Goal: Information Seeking & Learning: Check status

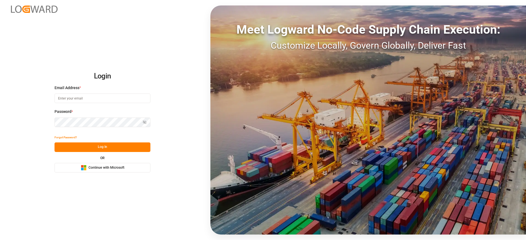
click at [141, 171] on button "Microsoft Logo Continue with Microsoft" at bounding box center [102, 168] width 96 height 10
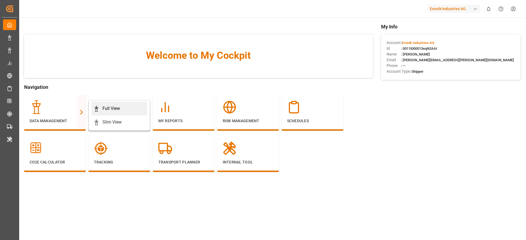
click at [98, 107] on icon at bounding box center [96, 108] width 5 height 5
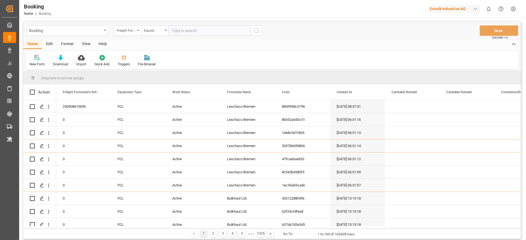
click at [61, 42] on div "Format" at bounding box center [67, 44] width 21 height 9
click at [36, 64] on div "Filter Rows" at bounding box center [38, 64] width 16 height 5
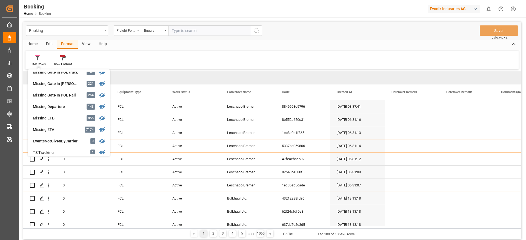
scroll to position [84, 0]
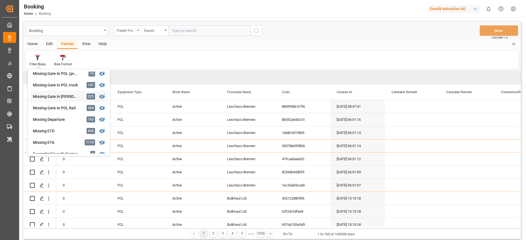
click at [79, 97] on div "Missing Gate in POL Barge" at bounding box center [57, 97] width 48 height 6
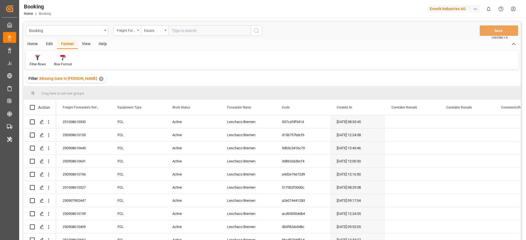
click at [88, 48] on div "View" at bounding box center [86, 44] width 17 height 9
click at [42, 59] on div "Default" at bounding box center [34, 61] width 19 height 12
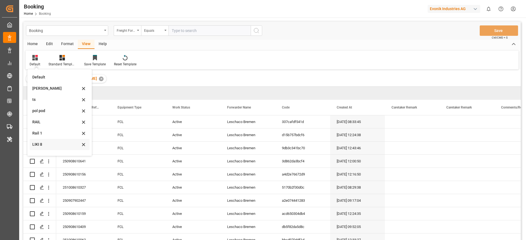
click at [58, 142] on div "LIKI 8" at bounding box center [56, 145] width 48 height 6
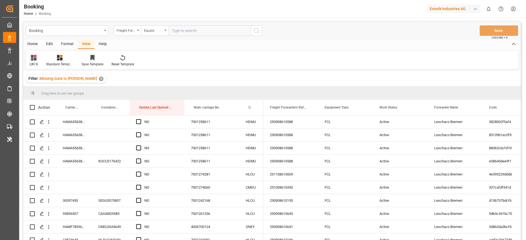
click at [36, 60] on icon at bounding box center [33, 57] width 5 height 5
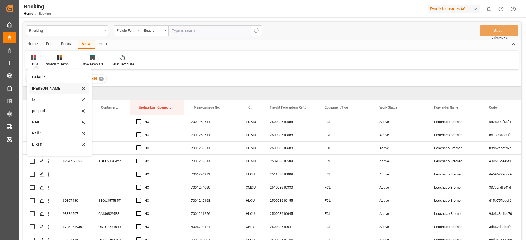
click at [64, 90] on div "Likitha" at bounding box center [56, 89] width 48 height 6
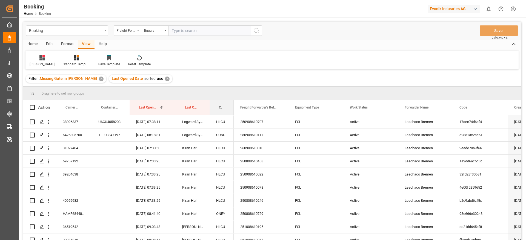
drag, startPoint x: 220, startPoint y: 106, endPoint x: 232, endPoint y: 85, distance: 24.2
click at [232, 85] on div "Booking Freight Forwarder's Reference No. Equals Save Ctrl/CMD + S Home Edit Fo…" at bounding box center [271, 138] width 497 height 233
drag, startPoint x: 223, startPoint y: 100, endPoint x: 228, endPoint y: 87, distance: 13.9
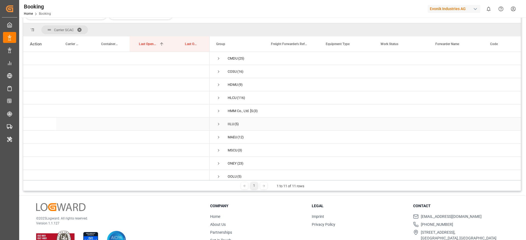
scroll to position [40, 0]
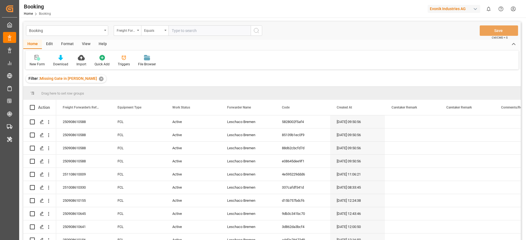
click at [208, 31] on input "text" at bounding box center [209, 30] width 82 height 10
click at [119, 26] on div "Freight Forwarder's Reference No." at bounding box center [127, 30] width 27 height 10
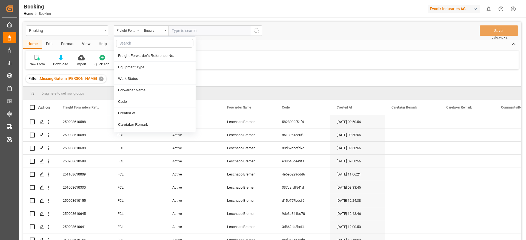
click at [123, 39] on input "text" at bounding box center [154, 43] width 77 height 9
type input "carrier"
click at [139, 70] on div "Carrier SCAC" at bounding box center [155, 68] width 82 height 12
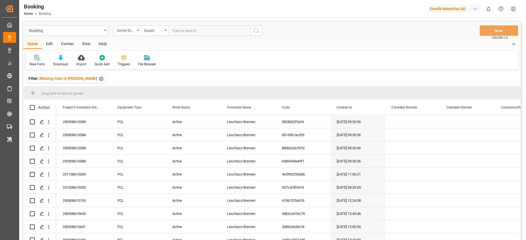
click at [188, 31] on input "text" at bounding box center [209, 30] width 82 height 10
type input "cmdu"
click at [88, 47] on div "View" at bounding box center [86, 44] width 17 height 9
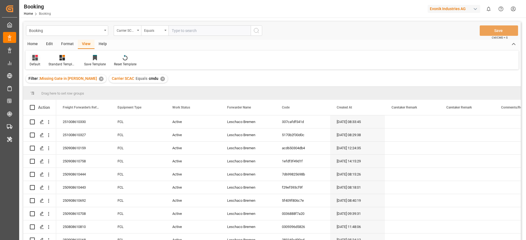
click at [39, 64] on div "Default" at bounding box center [35, 64] width 11 height 5
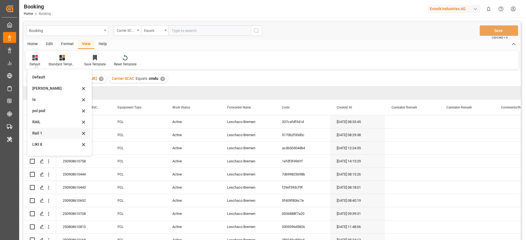
click at [42, 134] on div "Rail 1" at bounding box center [56, 134] width 48 height 6
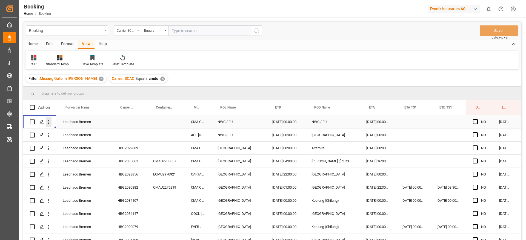
click at [48, 119] on button "open menu" at bounding box center [49, 122] width 6 height 10
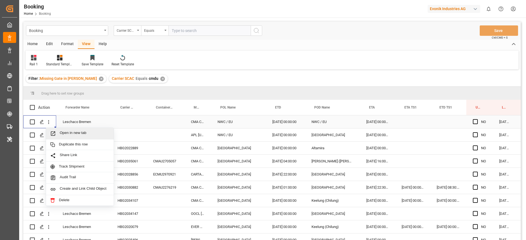
click at [53, 137] on div "Open in new tab" at bounding box center [80, 134] width 68 height 12
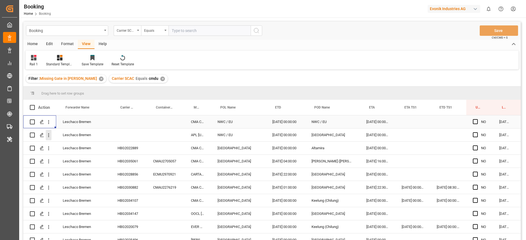
click at [48, 131] on button "open menu" at bounding box center [49, 135] width 6 height 10
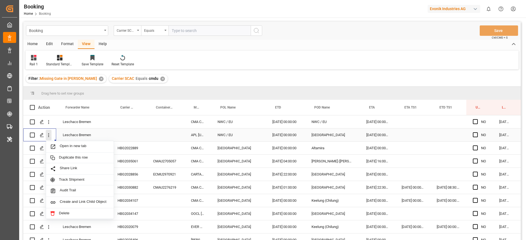
click at [50, 136] on icon "close menu" at bounding box center [49, 136] width 6 height 6
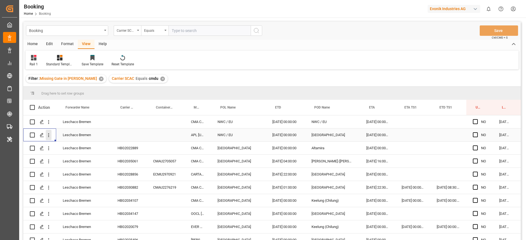
click at [51, 136] on icon "open menu" at bounding box center [49, 136] width 6 height 6
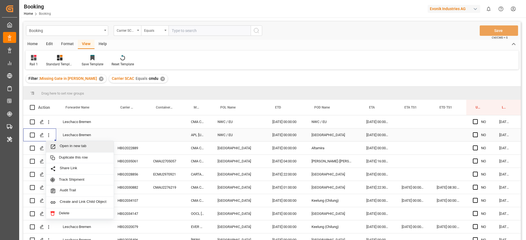
click at [65, 148] on span "Open in new tab" at bounding box center [85, 147] width 50 height 6
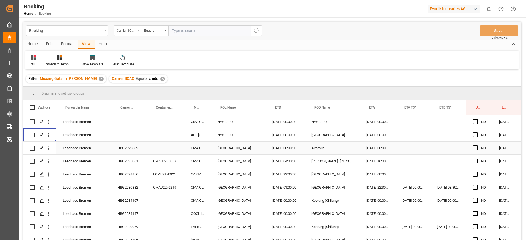
click at [149, 150] on div "Press SPACE to select this row." at bounding box center [166, 148] width 38 height 13
click at [134, 152] on div "HBG2022889" at bounding box center [129, 148] width 36 height 13
click at [129, 156] on div "HBG2035061" at bounding box center [129, 161] width 36 height 13
click at [137, 173] on div "HBG2028856" at bounding box center [129, 174] width 36 height 13
click at [141, 188] on div "HBG2030882" at bounding box center [129, 187] width 36 height 13
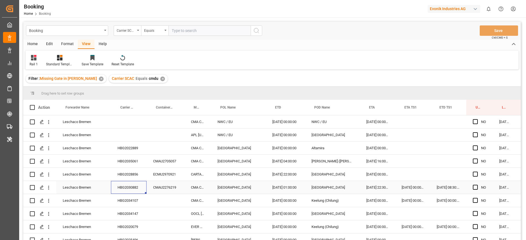
scroll to position [41, 0]
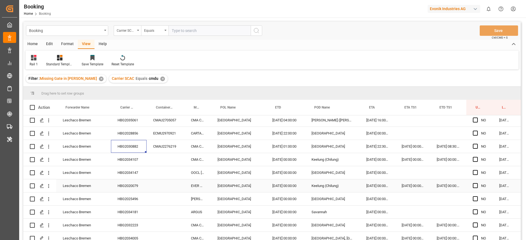
click at [137, 186] on div "HBG2020079" at bounding box center [129, 186] width 36 height 13
click at [145, 196] on div "HBG2025496" at bounding box center [129, 199] width 36 height 13
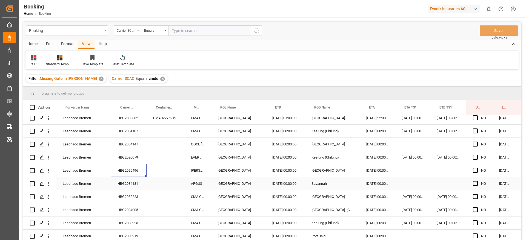
scroll to position [82, 0]
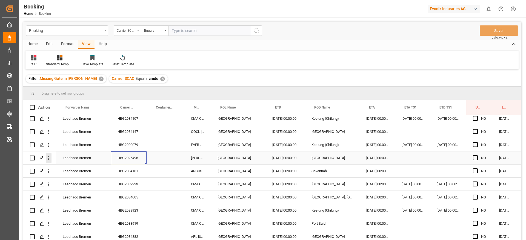
click at [49, 156] on icon "open menu" at bounding box center [49, 159] width 6 height 6
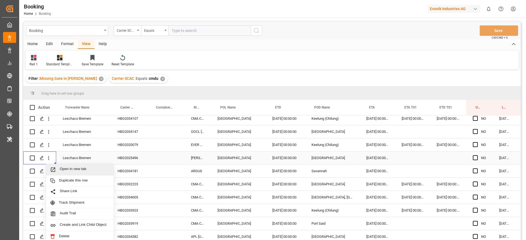
click at [69, 168] on span "Open in new tab" at bounding box center [85, 170] width 50 height 6
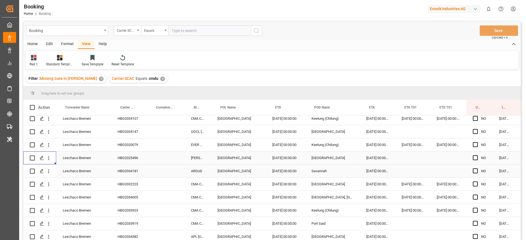
click at [139, 169] on div "HBG2034181" at bounding box center [129, 171] width 36 height 13
click at [136, 181] on div "HBG2032223" at bounding box center [129, 184] width 36 height 13
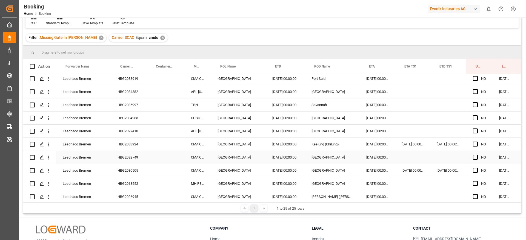
scroll to position [204, 0]
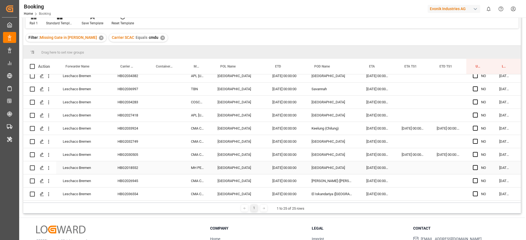
click at [110, 168] on div "Leschaco Bremen" at bounding box center [83, 168] width 55 height 13
click at [131, 171] on div "HBG2018552" at bounding box center [129, 168] width 36 height 13
click at [47, 170] on button "open menu" at bounding box center [49, 168] width 6 height 10
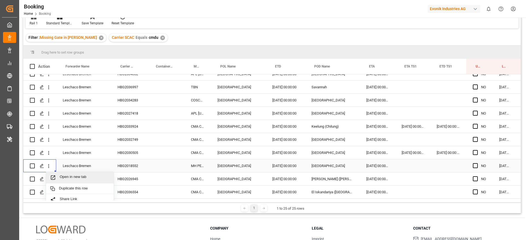
click at [78, 176] on span "Open in new tab" at bounding box center [85, 178] width 50 height 6
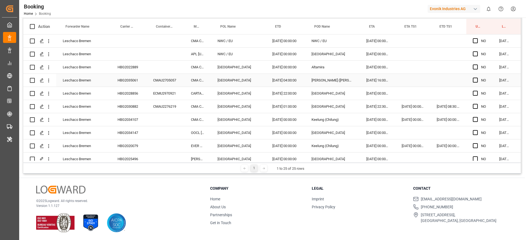
scroll to position [0, 0]
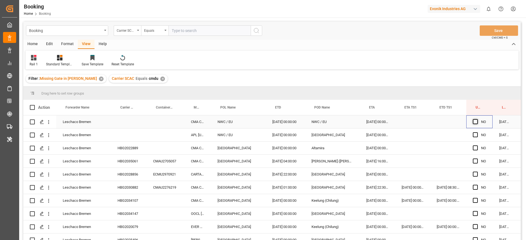
click at [475, 123] on span "Press SPACE to select this row." at bounding box center [475, 121] width 5 height 5
click at [477, 119] on input "Press SPACE to select this row." at bounding box center [477, 119] width 0 height 0
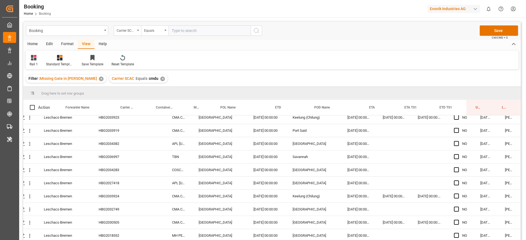
scroll to position [204, 21]
drag, startPoint x: 471, startPoint y: 128, endPoint x: 461, endPoint y: 239, distance: 111.6
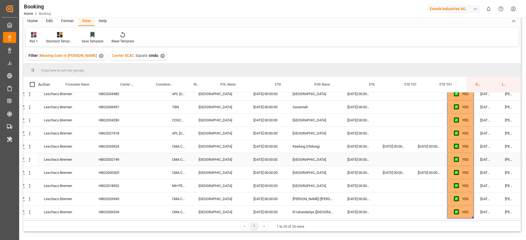
scroll to position [41, 0]
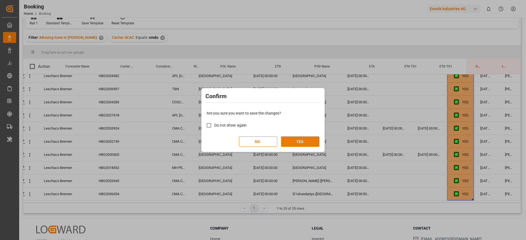
click at [318, 146] on button "YES" at bounding box center [300, 142] width 38 height 10
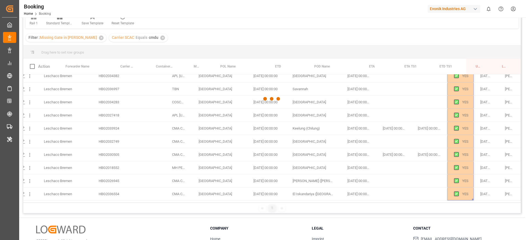
scroll to position [0, 21]
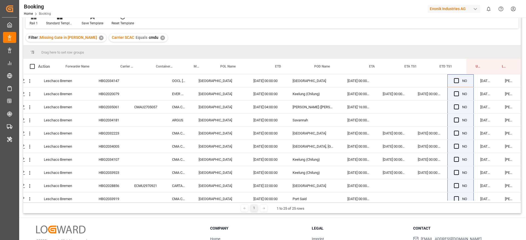
click at [160, 40] on div "✕" at bounding box center [162, 38] width 5 height 5
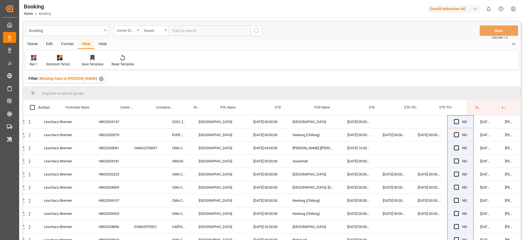
click at [200, 28] on input "text" at bounding box center [209, 30] width 82 height 10
type input "hlcu"
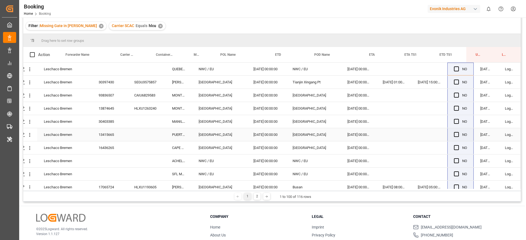
scroll to position [40, 0]
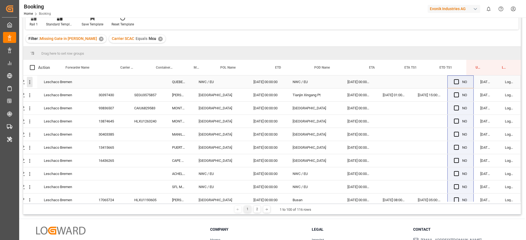
click at [28, 83] on icon "open menu" at bounding box center [30, 82] width 6 height 6
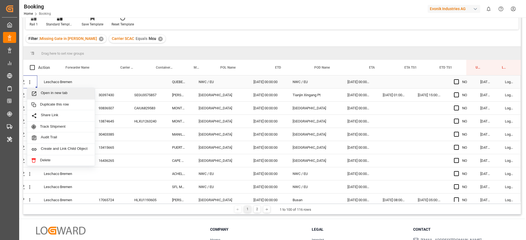
click at [44, 92] on span "Open in new tab" at bounding box center [66, 94] width 50 height 6
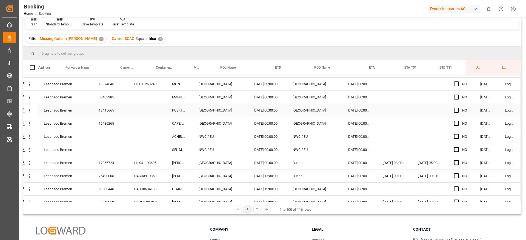
scroll to position [41, 21]
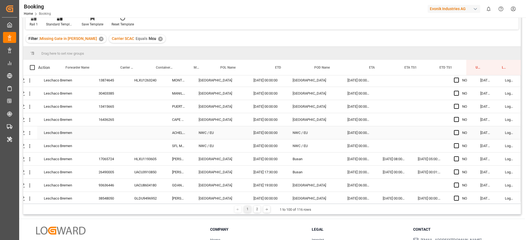
click at [31, 136] on div "Press SPACE to select this row." at bounding box center [30, 133] width 14 height 10
click at [28, 134] on icon "open menu" at bounding box center [30, 133] width 6 height 6
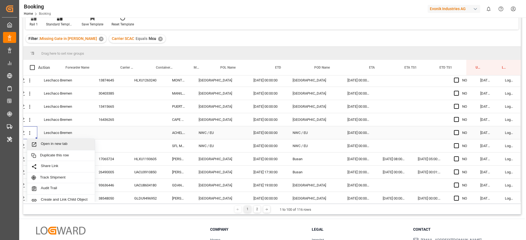
click at [35, 141] on div "Open in new tab" at bounding box center [61, 145] width 68 height 12
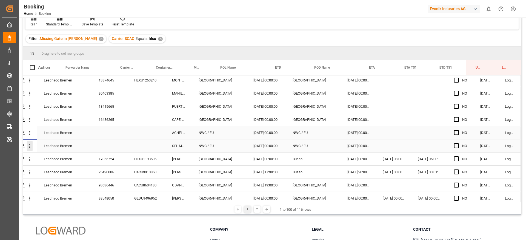
click at [27, 146] on icon "open menu" at bounding box center [30, 146] width 6 height 6
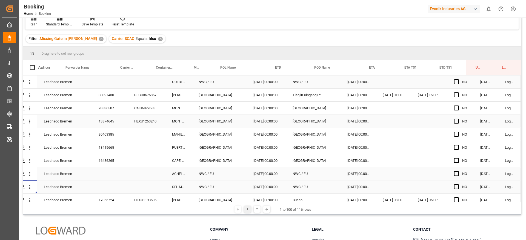
scroll to position [0, 0]
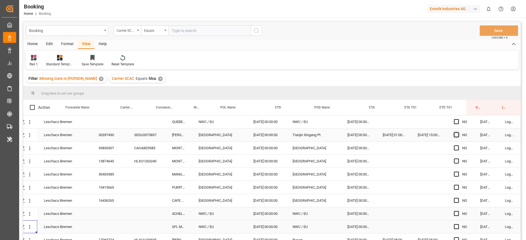
click at [455, 136] on span "Press SPACE to select this row." at bounding box center [456, 135] width 5 height 5
click at [458, 133] on input "Press SPACE to select this row." at bounding box center [458, 133] width 0 height 0
click at [454, 147] on span "Press SPACE to select this row." at bounding box center [456, 148] width 5 height 5
click at [458, 146] on input "Press SPACE to select this row." at bounding box center [458, 146] width 0 height 0
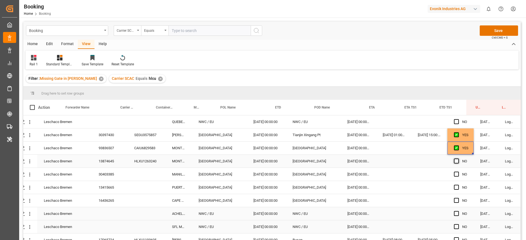
click at [454, 161] on span "Press SPACE to select this row." at bounding box center [456, 161] width 5 height 5
click at [458, 159] on input "Press SPACE to select this row." at bounding box center [458, 159] width 0 height 0
click at [454, 174] on span "Press SPACE to select this row." at bounding box center [456, 174] width 5 height 5
click at [458, 172] on input "Press SPACE to select this row." at bounding box center [458, 172] width 0 height 0
click at [455, 191] on div "Press SPACE to select this row." at bounding box center [458, 188] width 8 height 13
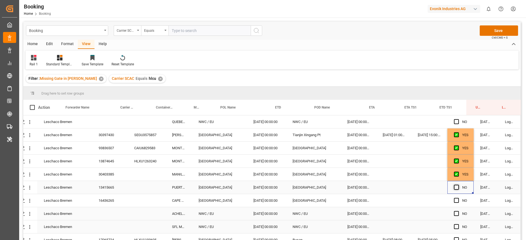
click at [455, 188] on span "Press SPACE to select this row." at bounding box center [456, 187] width 5 height 5
click at [458, 185] on input "Press SPACE to select this row." at bounding box center [458, 185] width 0 height 0
click at [454, 197] on div "Press SPACE to select this row." at bounding box center [458, 201] width 8 height 13
click at [454, 201] on span "Press SPACE to select this row." at bounding box center [456, 200] width 5 height 5
click at [458, 198] on input "Press SPACE to select this row." at bounding box center [458, 198] width 0 height 0
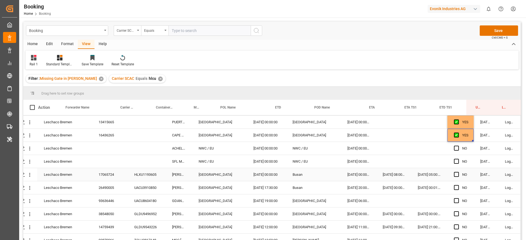
scroll to position [82, 21]
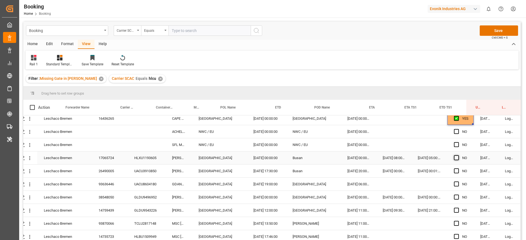
click at [454, 157] on span "Press SPACE to select this row." at bounding box center [456, 158] width 5 height 5
click at [458, 156] on input "Press SPACE to select this row." at bounding box center [458, 156] width 0 height 0
click at [454, 170] on span "Press SPACE to select this row." at bounding box center [456, 171] width 5 height 5
click at [458, 169] on input "Press SPACE to select this row." at bounding box center [458, 169] width 0 height 0
click at [112, 170] on div "26490005" at bounding box center [110, 171] width 36 height 13
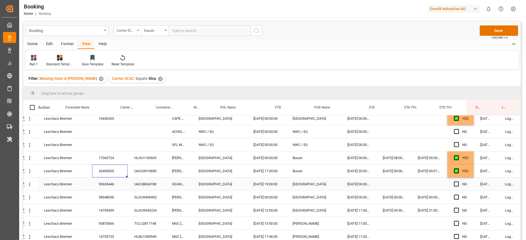
click at [109, 182] on div "93636446" at bounding box center [110, 184] width 36 height 13
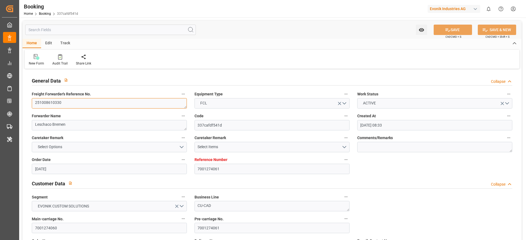
drag, startPoint x: 83, startPoint y: 98, endPoint x: 82, endPoint y: 101, distance: 3.3
click at [82, 101] on textarea "251008610330" at bounding box center [109, 103] width 155 height 10
click at [80, 103] on textarea "251008610330" at bounding box center [109, 103] width 155 height 10
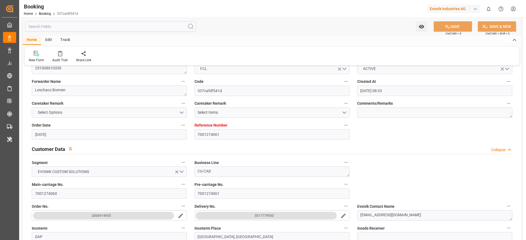
scroll to position [82, 0]
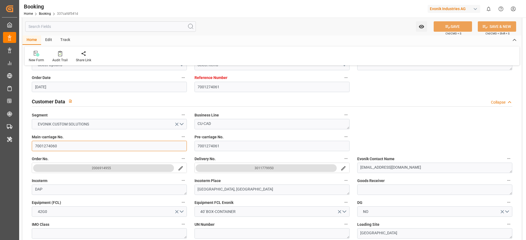
click at [69, 146] on input "7001274060" at bounding box center [109, 146] width 155 height 10
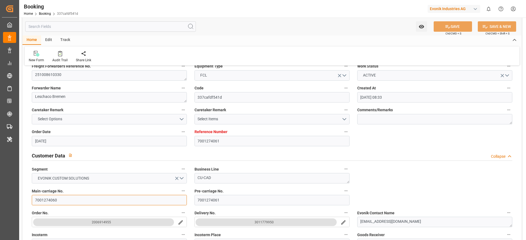
scroll to position [0, 0]
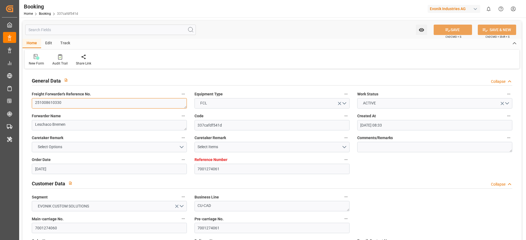
click at [70, 107] on textarea "251008610330" at bounding box center [109, 103] width 155 height 10
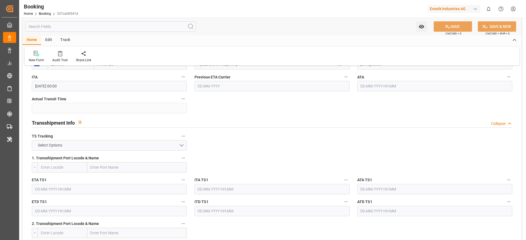
scroll to position [575, 0]
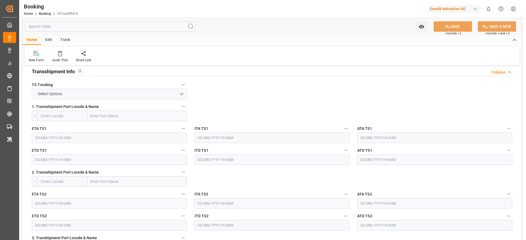
click at [113, 100] on div "TS Tracking Select Options" at bounding box center [109, 90] width 163 height 22
click at [116, 96] on button "Select Options" at bounding box center [109, 94] width 155 height 10
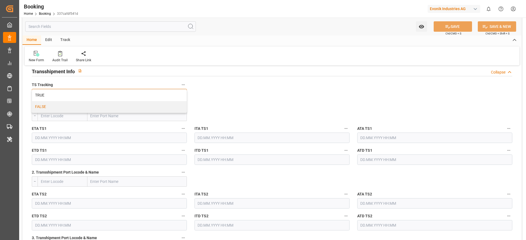
click at [116, 107] on div "FALSE" at bounding box center [109, 107] width 154 height 12
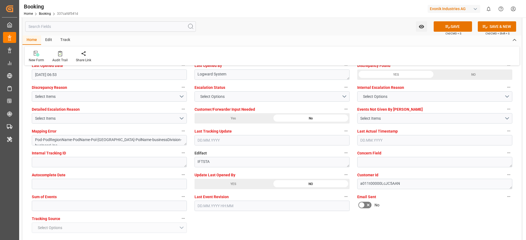
scroll to position [1068, 0]
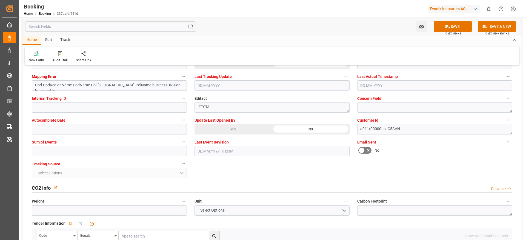
click at [238, 132] on div "YES" at bounding box center [232, 129] width 77 height 10
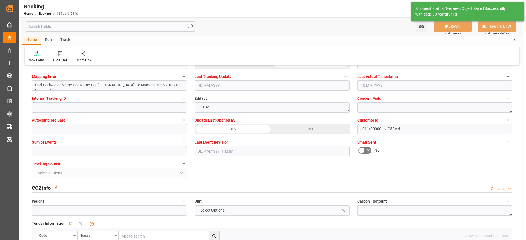
type input "15.09.2025 07:15"
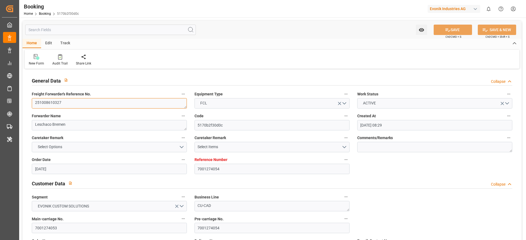
click at [68, 107] on textarea "251008610327" at bounding box center [109, 103] width 155 height 10
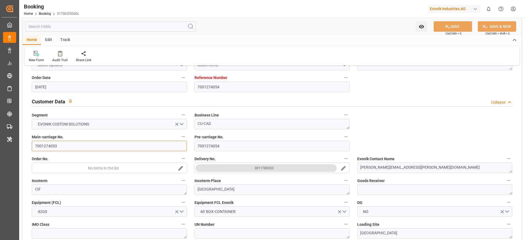
click at [70, 150] on input "7001274053" at bounding box center [109, 146] width 155 height 10
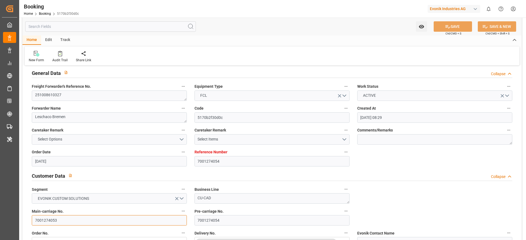
scroll to position [0, 0]
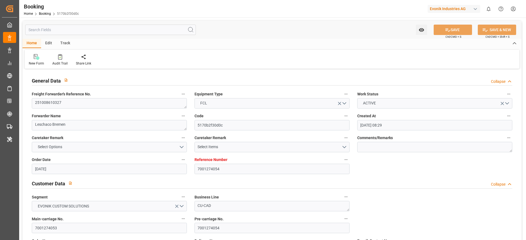
click at [105, 96] on label "Freight Forwarder's Reference No." at bounding box center [109, 95] width 155 height 8
click at [180, 96] on button "Freight Forwarder's Reference No." at bounding box center [183, 94] width 7 height 7
click at [97, 104] on div "Description Audits" at bounding box center [263, 120] width 526 height 240
click at [105, 104] on textarea "251008610327" at bounding box center [109, 103] width 155 height 10
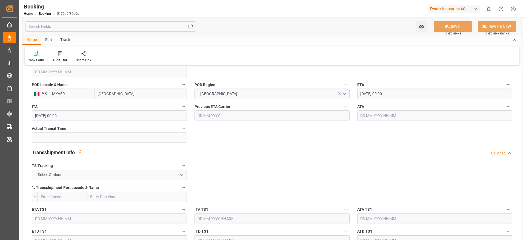
scroll to position [534, 0]
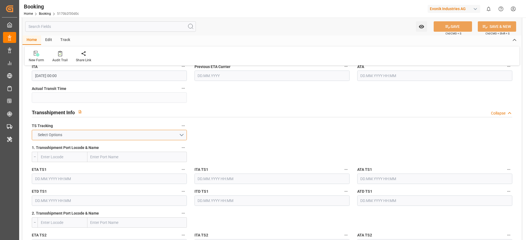
click at [135, 133] on button "Select Options" at bounding box center [109, 135] width 155 height 10
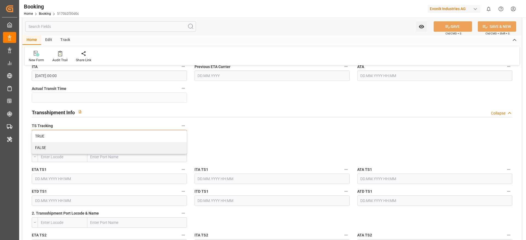
click at [139, 143] on div "FALSE" at bounding box center [109, 148] width 154 height 12
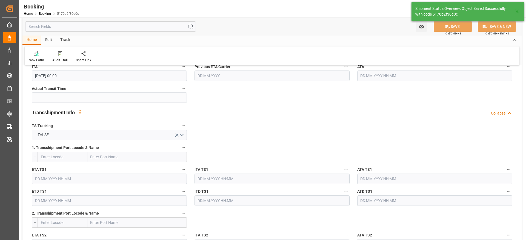
type textarea "[PERSON_NAME]"
type textarea "Pol-PodRegionName-businessDivision-businessLine-"
type input "[DATE] 07:15"
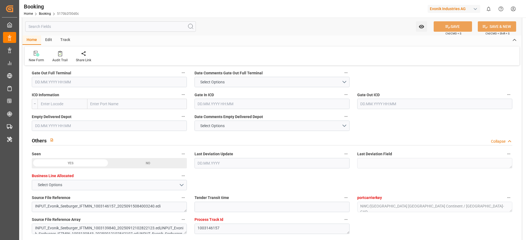
scroll to position [945, 0]
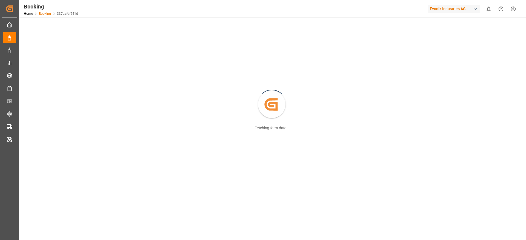
click at [48, 15] on link "Booking" at bounding box center [45, 14] width 12 height 4
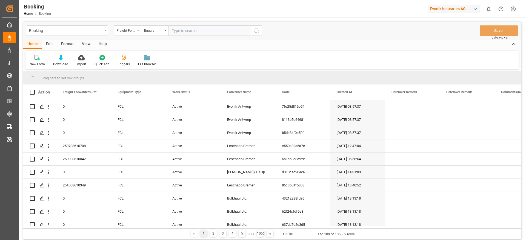
click at [119, 36] on div "Booking Freight Forwarder's Reference No. Equals Save Ctrl/CMD + S" at bounding box center [271, 31] width 497 height 18
click at [128, 30] on div "Freight Forwarder's Reference No." at bounding box center [126, 30] width 19 height 6
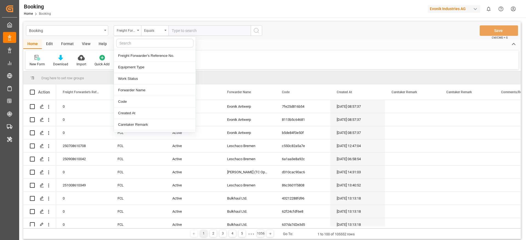
click at [125, 39] on input "text" at bounding box center [154, 43] width 77 height 9
type input "main"
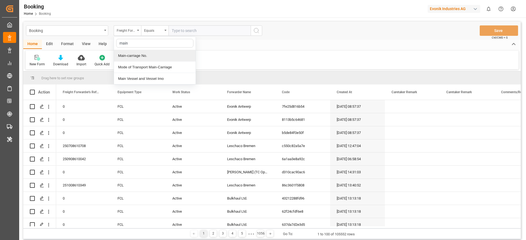
click at [151, 58] on div "Main-carriage No." at bounding box center [155, 56] width 82 height 12
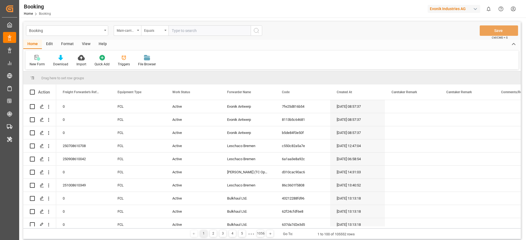
click at [186, 26] on input "text" at bounding box center [209, 30] width 82 height 10
paste input "7001274060"
type input "7001274060"
click at [264, 28] on div "Booking Main-carriage No. Equals 7001274060 Save Ctrl/CMD + S" at bounding box center [271, 31] width 497 height 18
click at [261, 30] on button "search button" at bounding box center [257, 30] width 12 height 10
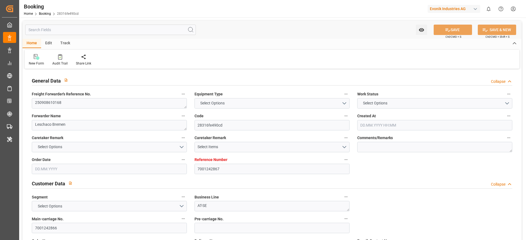
type input "7001242867"
type input "9777632"
type input "CMACGM"
type input "CMA CGM Group"
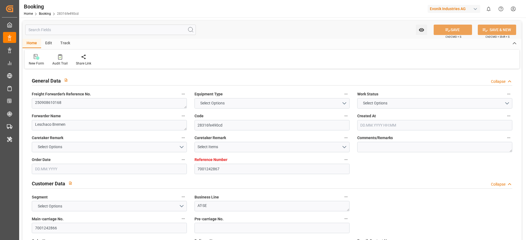
type input "NLRTM"
type input "COCTG"
type input "[DATE] 05:24"
type input "[DATE]"
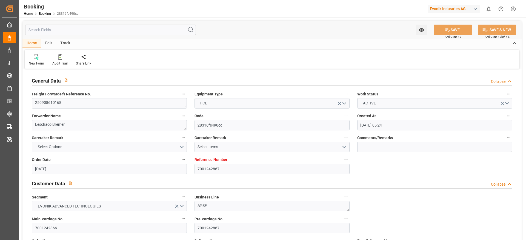
type input "[DATE]"
type input "[DATE] 00:00"
type input "[DATE]"
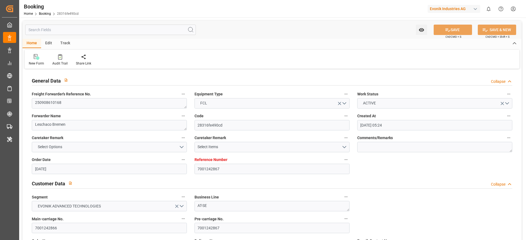
type input "[DATE] 00:00"
type input "[DATE]"
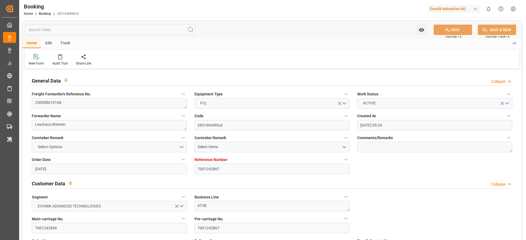
type input "[DATE] 10:15"
drag, startPoint x: 191, startPoint y: 141, endPoint x: 116, endPoint y: 123, distance: 76.4
click at [128, 104] on textarea "250908610168" at bounding box center [109, 103] width 155 height 10
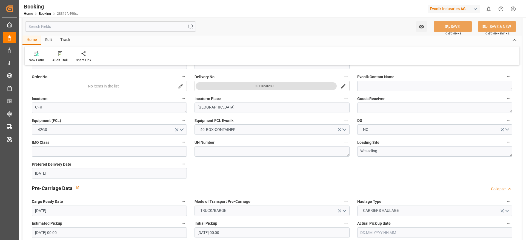
scroll to position [329, 0]
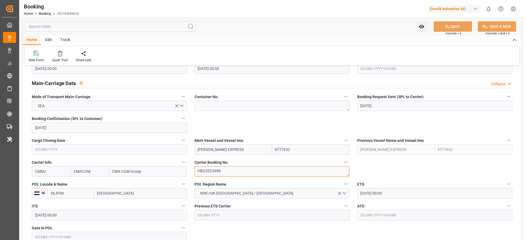
click at [240, 169] on textarea "HBG2025496" at bounding box center [271, 171] width 155 height 10
paste textarea
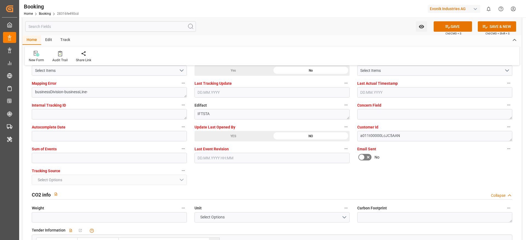
scroll to position [1020, 0]
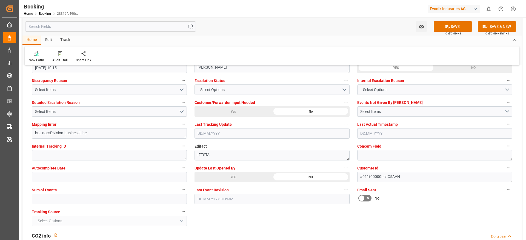
click at [229, 173] on div "YES" at bounding box center [232, 177] width 77 height 10
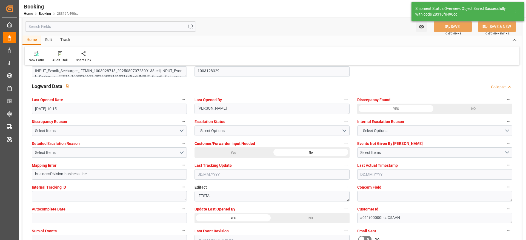
type textarea "HBG2025496"
type textarea "[PERSON_NAME]"
type input "[DATE] 07:17"
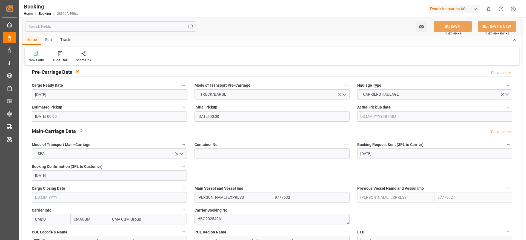
scroll to position [363, 0]
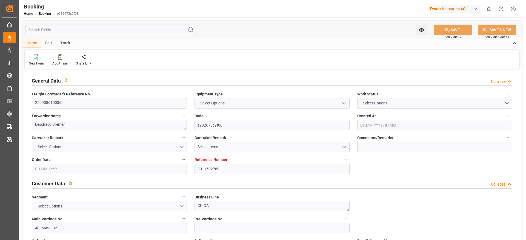
type input "3011532768"
type input "9967433"
type input "CMACGM"
type input "CMA CGM Group"
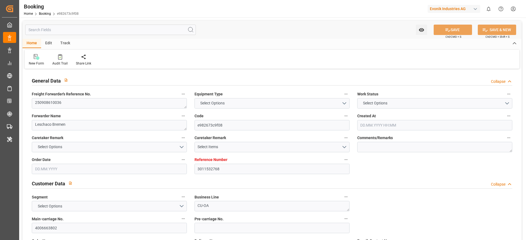
type input "NLRTM"
type input "MXVER"
type input "28.07.2025 06:22"
type input "28.07.2025"
type input "29.09.2025"
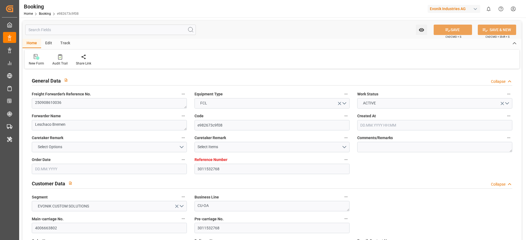
type input "29.08.2025"
type input "18.08.2025"
type input "29.07.2025"
type input "12.09.2025 00:00"
type input "05.09.2025 00:00"
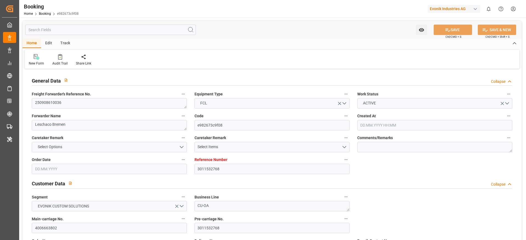
type input "30.09.2025 00:00"
type input "29.07.2025"
type input "12.09.2025 10:15"
click at [115, 104] on textarea "250908610036" at bounding box center [109, 103] width 155 height 10
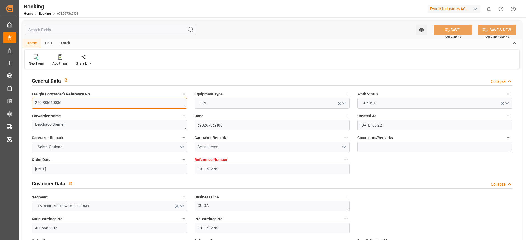
click at [115, 104] on textarea "250908610036" at bounding box center [109, 103] width 155 height 10
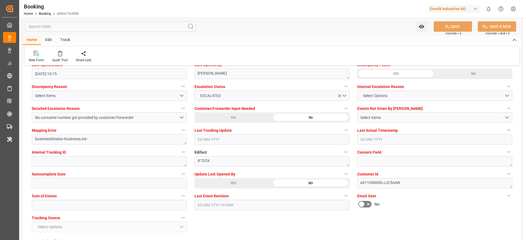
scroll to position [1027, 0]
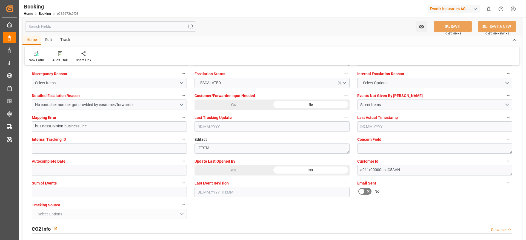
click at [231, 165] on div "YES" at bounding box center [232, 170] width 77 height 10
click at [115, 106] on div "No container number got provided by customer/forwarder" at bounding box center [107, 105] width 144 height 6
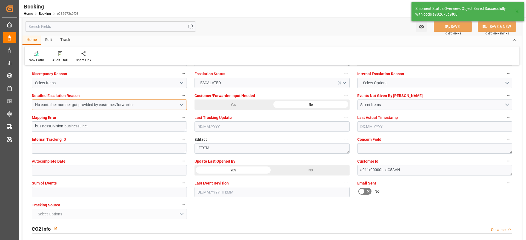
type textarea "Likitha devaraj"
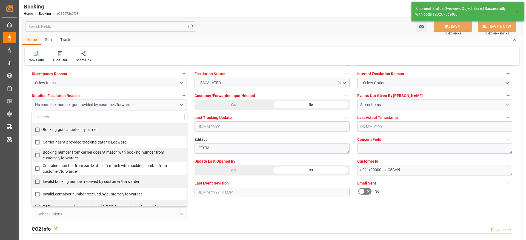
type input "15.09.2025 07:19"
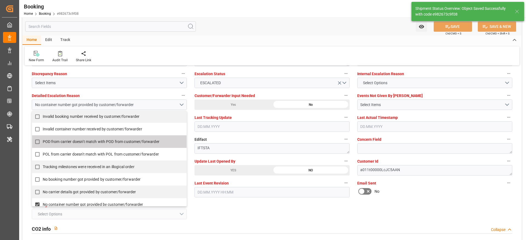
scroll to position [82, 0]
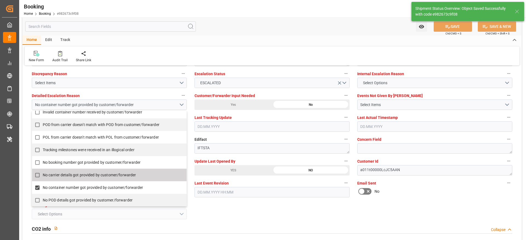
click at [58, 175] on span "No carrier details got provided by customer/forwarder" at bounding box center [89, 175] width 93 height 4
checkbox input "true"
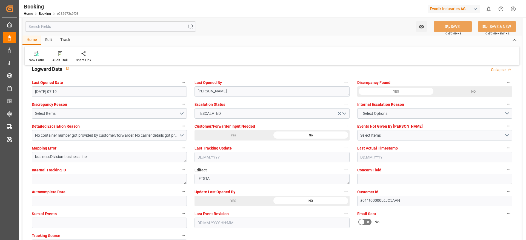
scroll to position [986, 0]
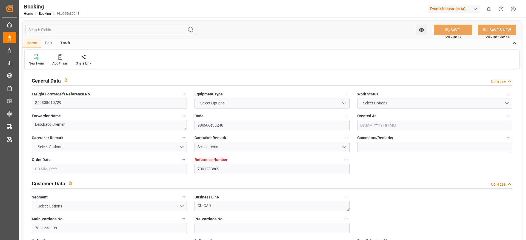
type input "7001233809"
type input "9385001"
type input "ONE"
type input "Ocean Network Express"
type input "BEANR"
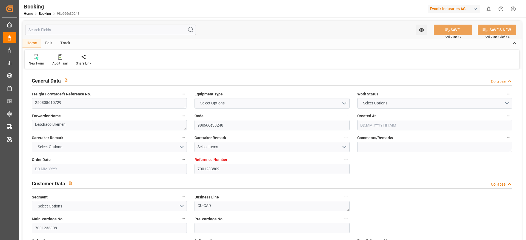
type input "INNSA"
type input "28.07.2025 09:58"
type input "28.07.2025"
type input "07.10.2025"
type input "11.08.2025"
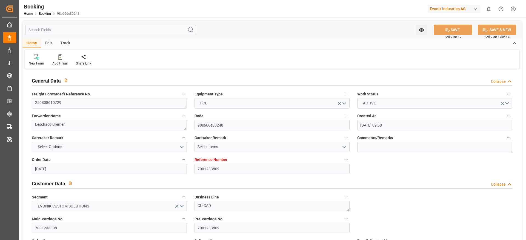
type input "31.07.2025"
type input "30.07.2025"
type input "27.08.2025 00:00"
type input "10.09.2025 00:00"
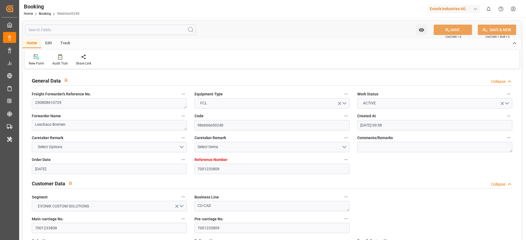
type input "10.09.2025 00:00"
type input "30.07.2025"
type input "12.09.2025 08:41"
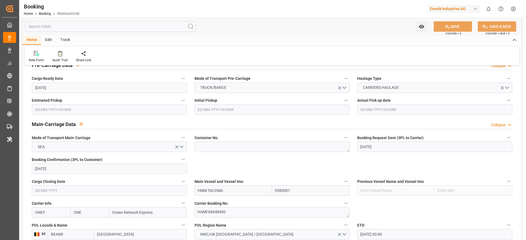
scroll to position [370, 0]
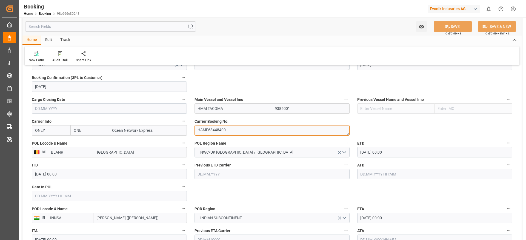
click at [230, 127] on textarea "HAMF68448400" at bounding box center [271, 130] width 155 height 10
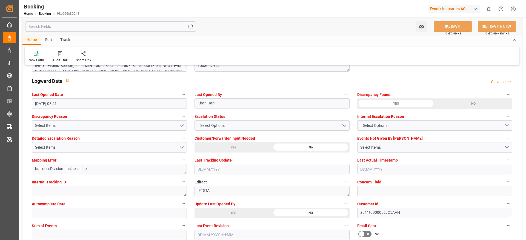
scroll to position [986, 0]
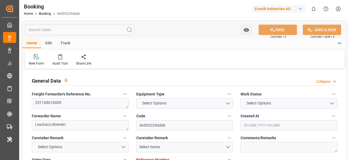
type input "7001274282"
type input "9294836"
type input "Hapag [PERSON_NAME]"
type input "Hapag Lloyd Aktiengesellschaft"
type input "EUNWC"
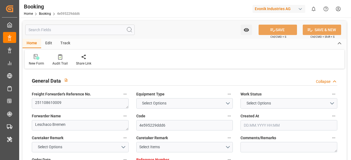
type input "EUNWC"
type input "[DATE] 11:06"
type input "[DATE]"
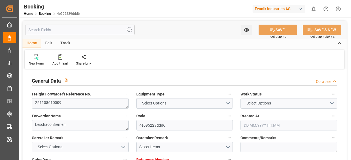
type input "[DATE] 00:00"
type input "[DATE]"
type input "[DATE] 00:00"
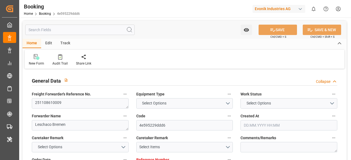
type input "[DATE] 00:00"
type input "[DATE] 06:58"
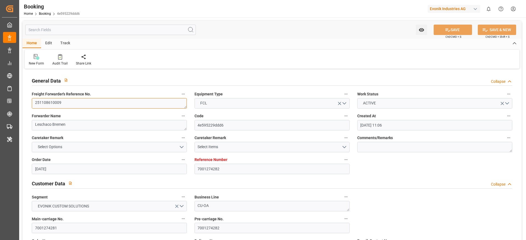
click at [64, 101] on textarea "251108610009" at bounding box center [109, 103] width 155 height 10
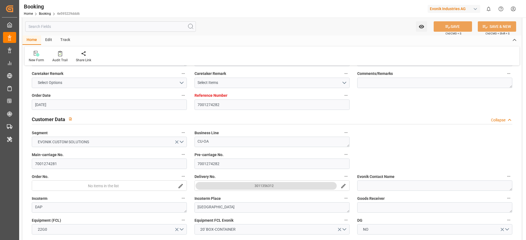
scroll to position [82, 0]
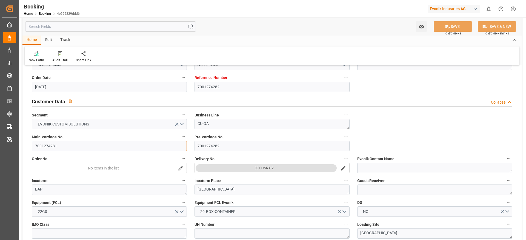
click at [105, 148] on input "7001274281" at bounding box center [109, 146] width 155 height 10
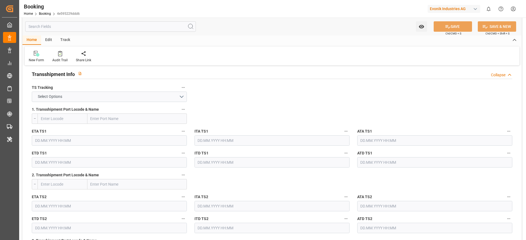
scroll to position [575, 0]
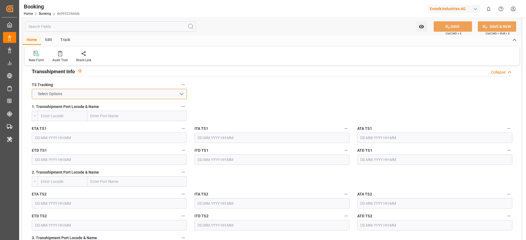
click at [91, 92] on button "Select Options" at bounding box center [109, 94] width 155 height 10
click at [91, 109] on div "FALSE" at bounding box center [109, 107] width 154 height 12
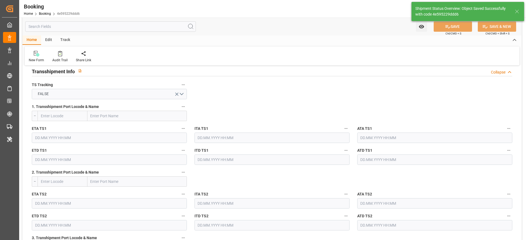
type textarea "[PERSON_NAME]"
type textarea "Pod-PodRegionName-Pol-PodRegionName-businessDivision-businessLine-"
type input "[DATE] 07:24"
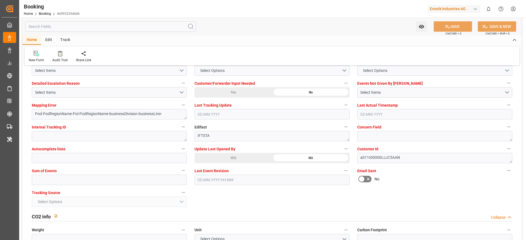
scroll to position [1068, 0]
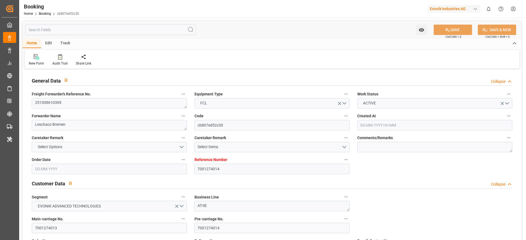
type input "7001274014"
type input "Hapag [PERSON_NAME]"
type input "Hapag Lloyd Aktiengesellschaft"
type input "EUNWC"
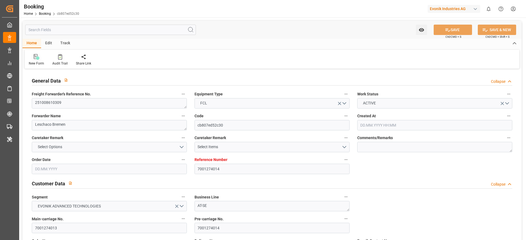
type input "[DATE] 08:06"
type input "[DATE]"
type input "[DATE] 00:00"
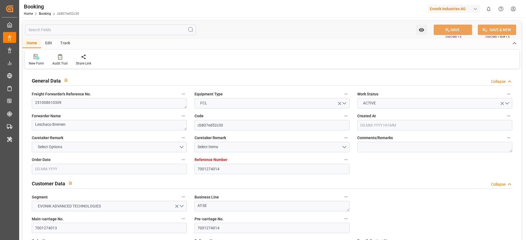
type input "[DATE] 00:00"
type input "[DATE]"
type input "[DATE] 00:00"
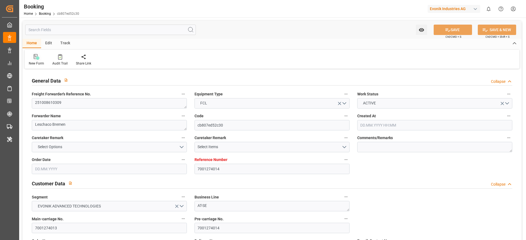
type input "[DATE] 00:00"
type input "[DATE] 05:15"
click at [83, 89] on div "Freight Forwarder's Reference No. 251008610309" at bounding box center [109, 100] width 163 height 22
click at [74, 102] on textarea "251008610309" at bounding box center [109, 103] width 155 height 10
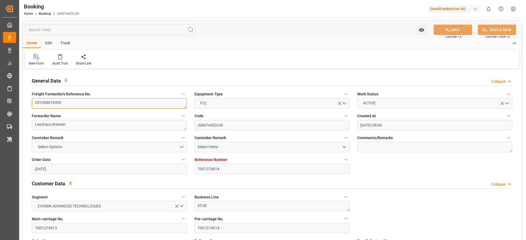
click at [74, 102] on textarea "251008610309" at bounding box center [109, 103] width 155 height 10
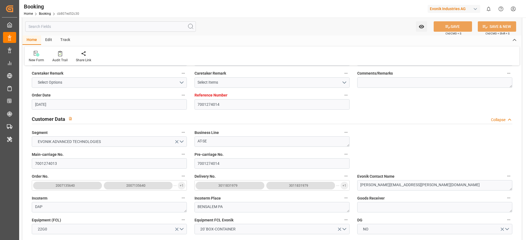
scroll to position [123, 0]
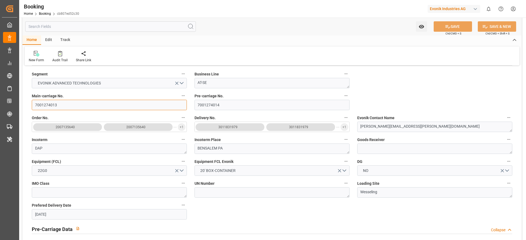
click at [99, 109] on input "7001274013" at bounding box center [109, 105] width 155 height 10
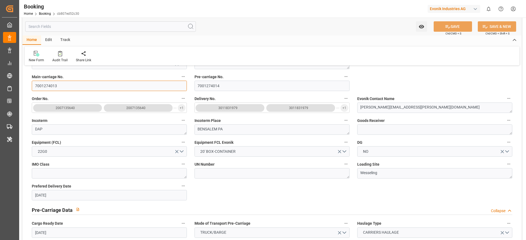
scroll to position [575, 0]
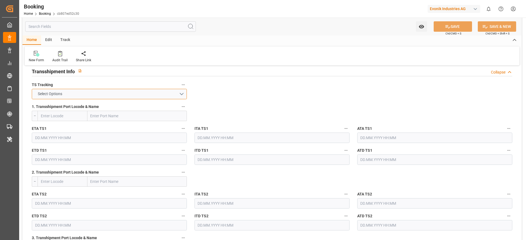
click at [110, 97] on button "Select Options" at bounding box center [109, 94] width 155 height 10
click at [111, 107] on div "FALSE" at bounding box center [109, 107] width 154 height 12
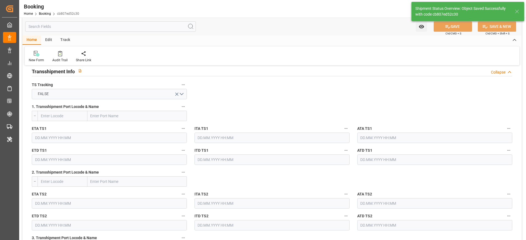
type textarea "[PERSON_NAME]"
type textarea "Pod-PodRegionName-Pol-PodRegionName-businessDivision-businessLine-"
type input "[DATE] 07:24"
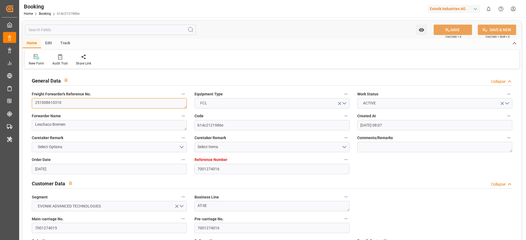
click at [83, 107] on textarea "251008610310" at bounding box center [109, 103] width 155 height 10
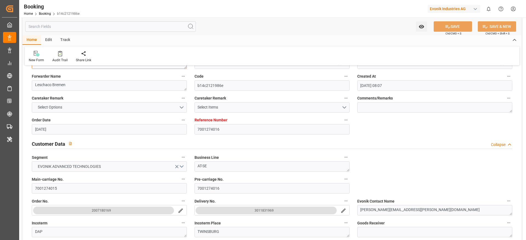
scroll to position [82, 0]
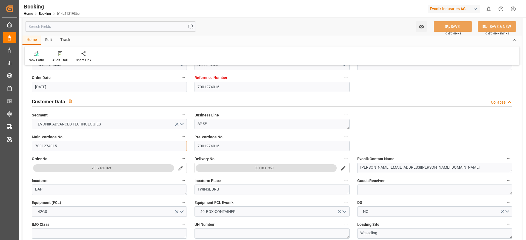
click at [70, 148] on input "7001274015" at bounding box center [109, 146] width 155 height 10
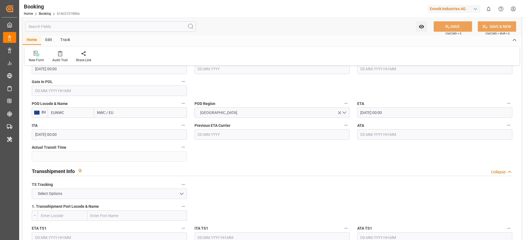
scroll to position [493, 0]
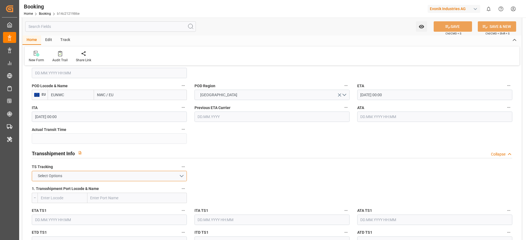
click at [118, 160] on button "Select Options" at bounding box center [109, 176] width 155 height 10
click at [111, 160] on div "FALSE" at bounding box center [109, 189] width 154 height 12
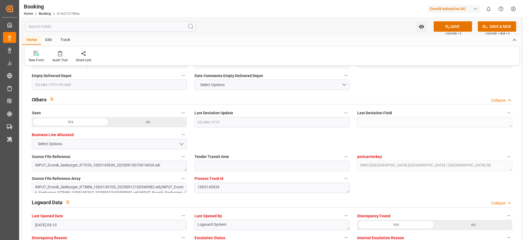
scroll to position [1027, 0]
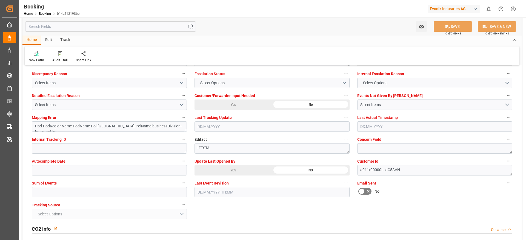
type textarea "Likitha devaraj"
type textarea "Pod-PodRegionName-Pol-PodRegionName-businessDivision-businessLine-"
type input "15.09.2025 07:24"
